Goal: Check status

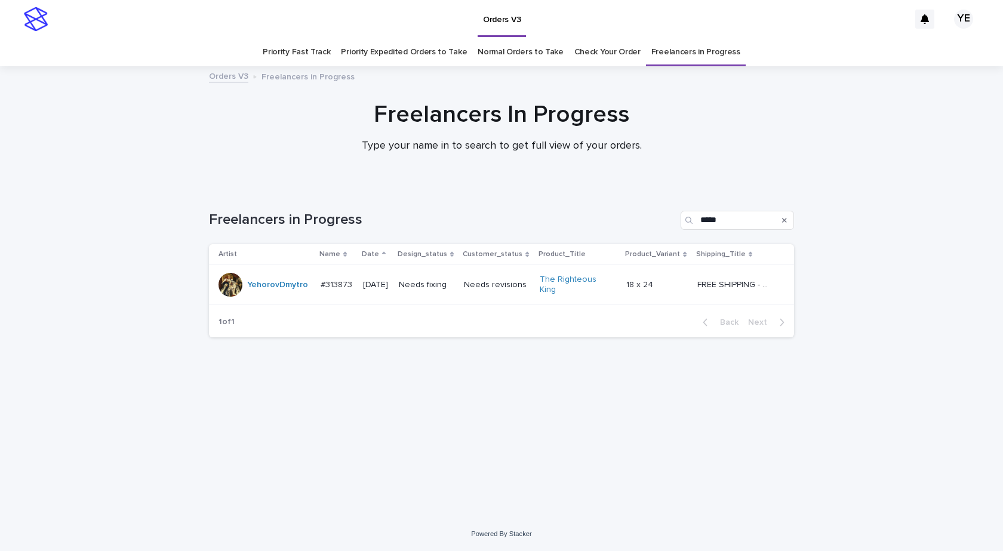
click at [283, 291] on div "YehorovDmytro" at bounding box center [277, 285] width 61 height 20
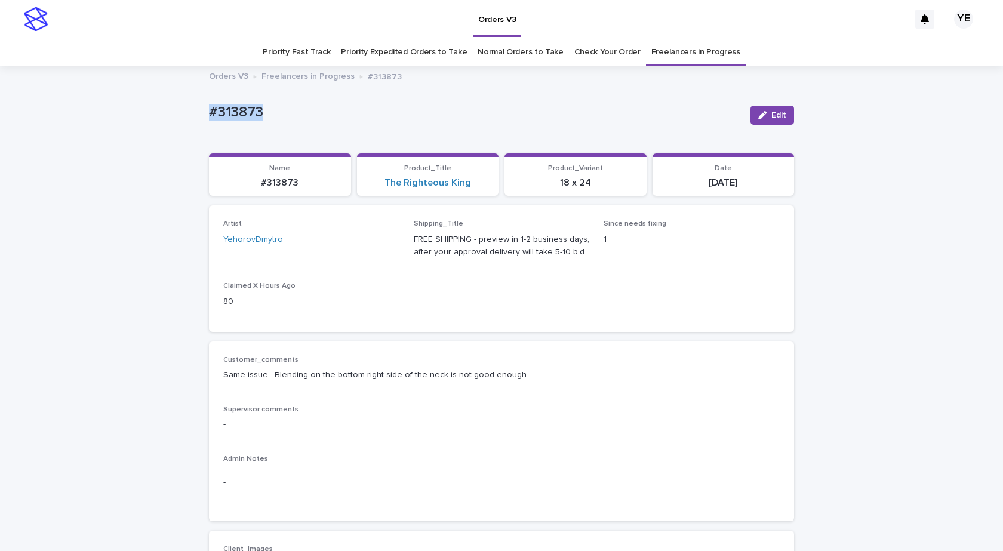
drag, startPoint x: 269, startPoint y: 114, endPoint x: 172, endPoint y: 120, distance: 96.3
copy p "#313873"
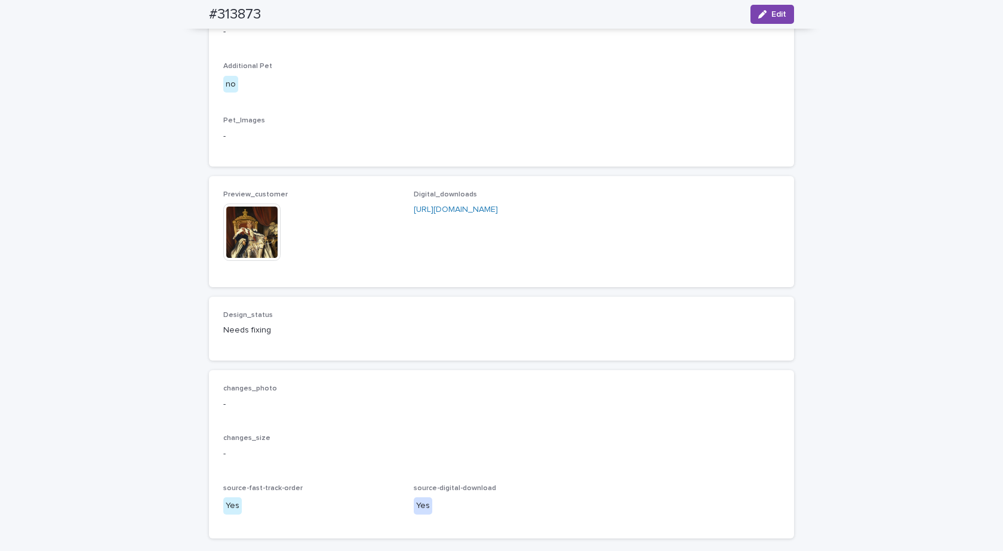
scroll to position [895, 0]
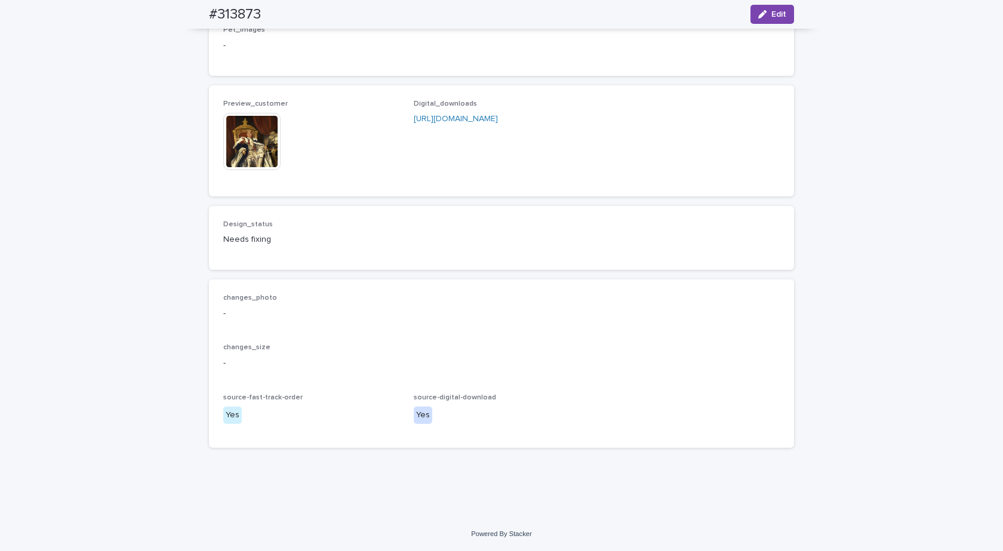
click at [256, 170] on img at bounding box center [251, 141] width 57 height 57
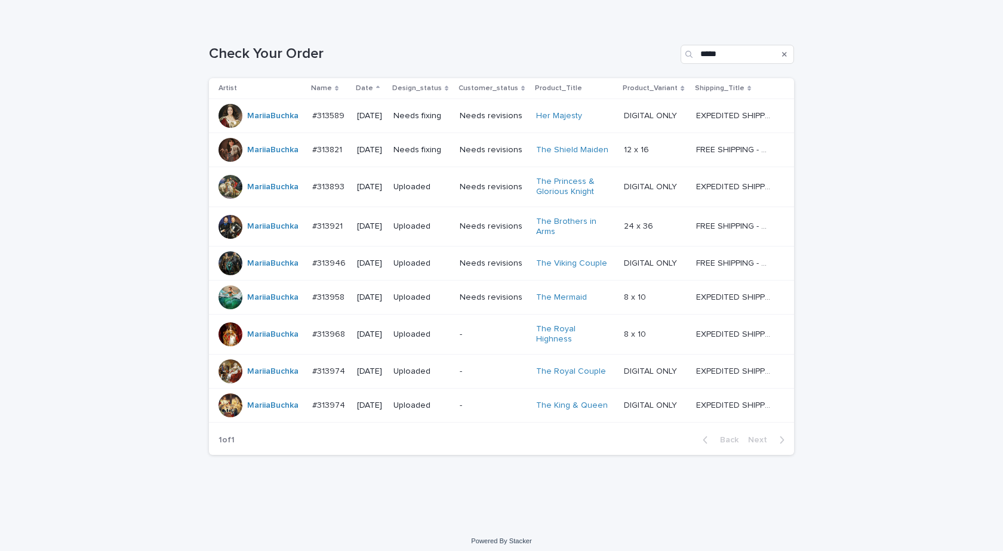
scroll to position [167, 0]
